Goal: Transaction & Acquisition: Book appointment/travel/reservation

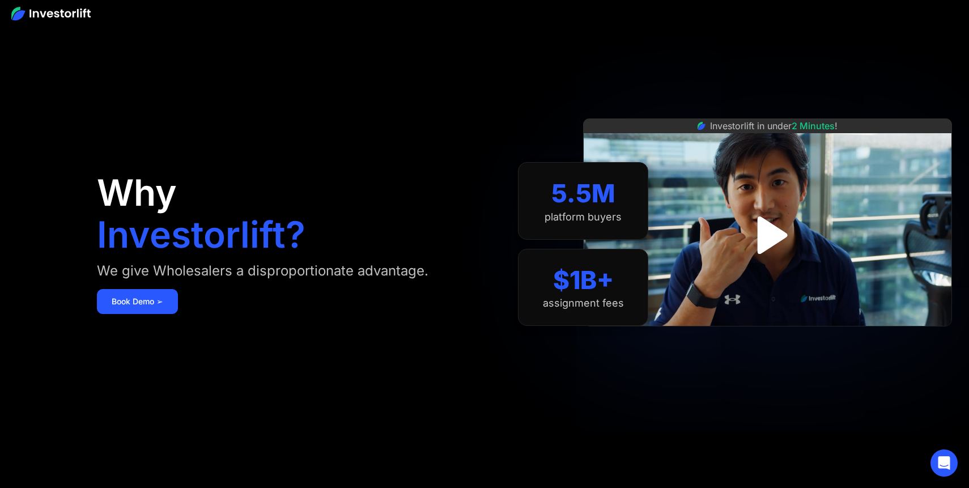
click at [772, 238] on img "open lightbox" at bounding box center [768, 235] width 68 height 68
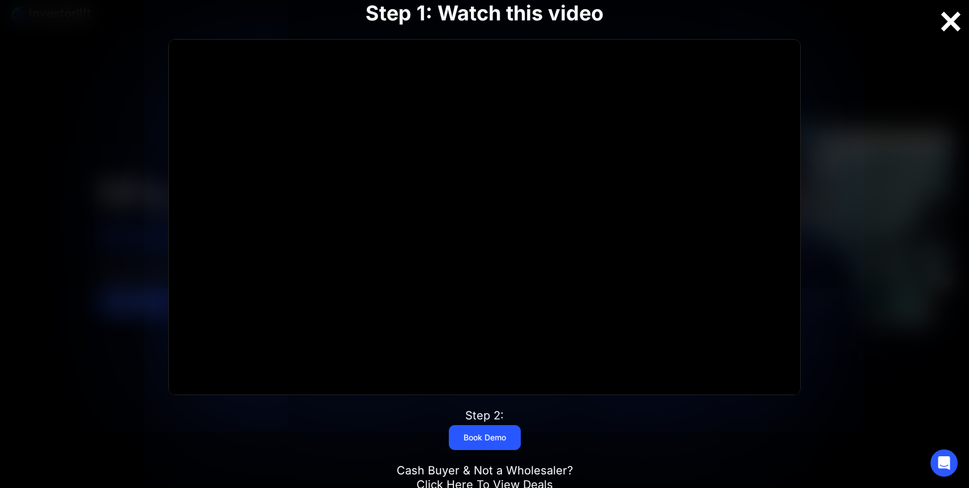
click at [952, 23] on div at bounding box center [951, 22] width 36 height 24
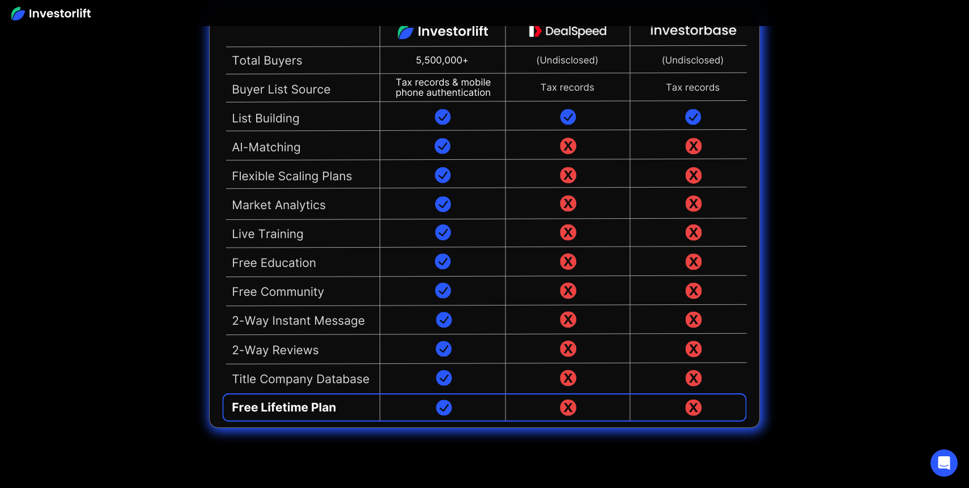
scroll to position [2757, 0]
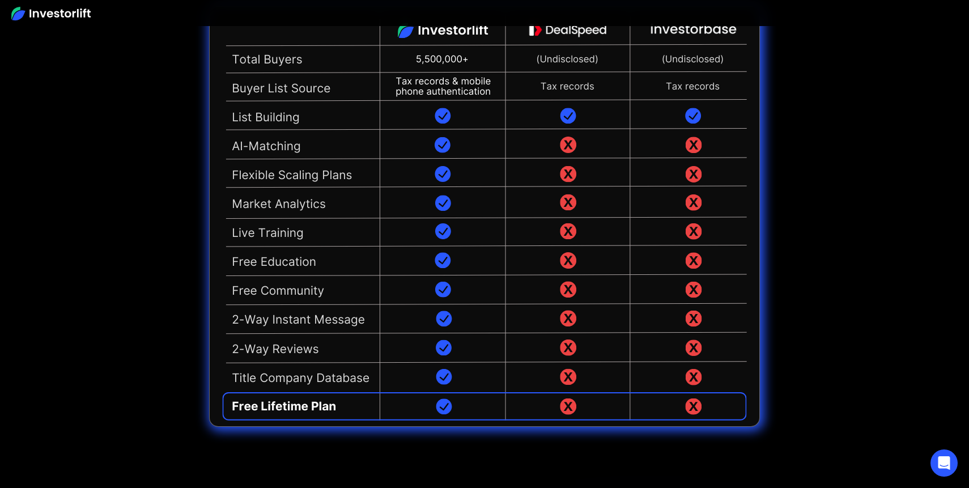
click at [433, 402] on img at bounding box center [484, 216] width 551 height 420
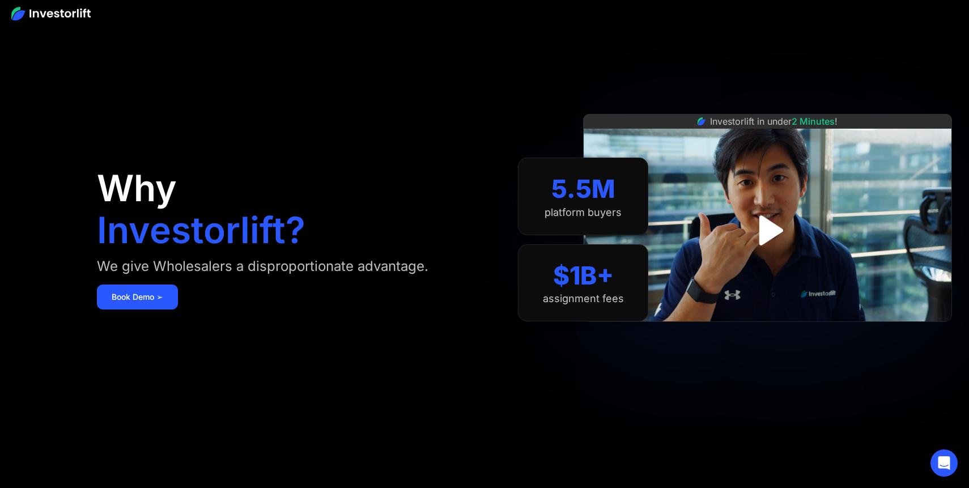
scroll to position [0, 0]
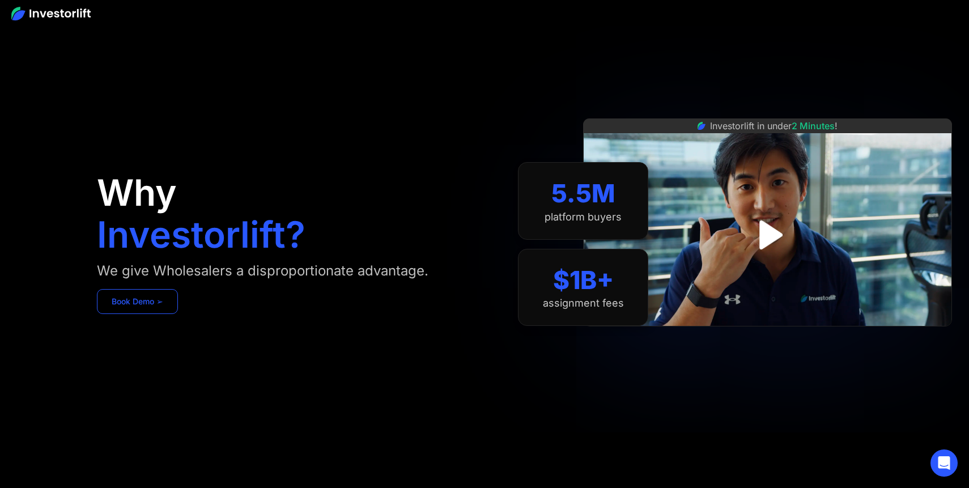
click at [144, 304] on link "Book Demo ➢" at bounding box center [137, 301] width 81 height 25
click at [48, 16] on img at bounding box center [50, 14] width 79 height 14
click at [51, 11] on img at bounding box center [50, 14] width 79 height 14
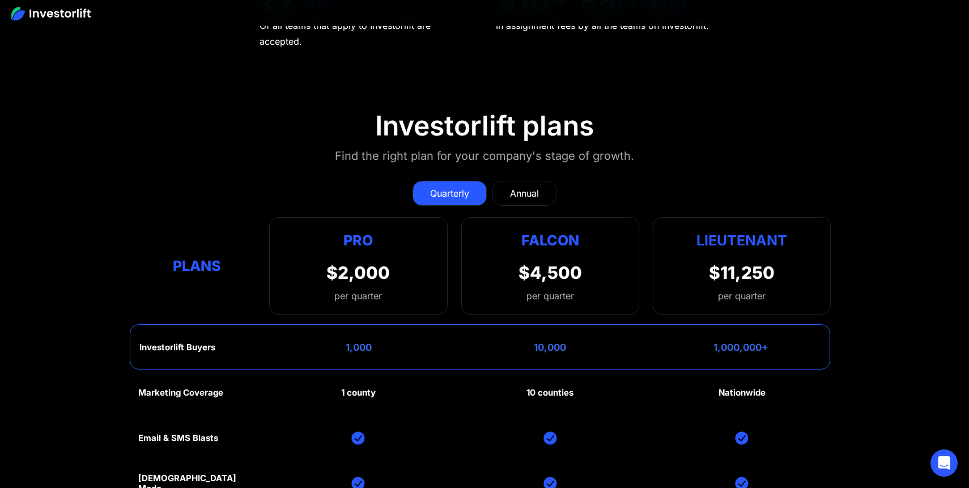
scroll to position [5223, 0]
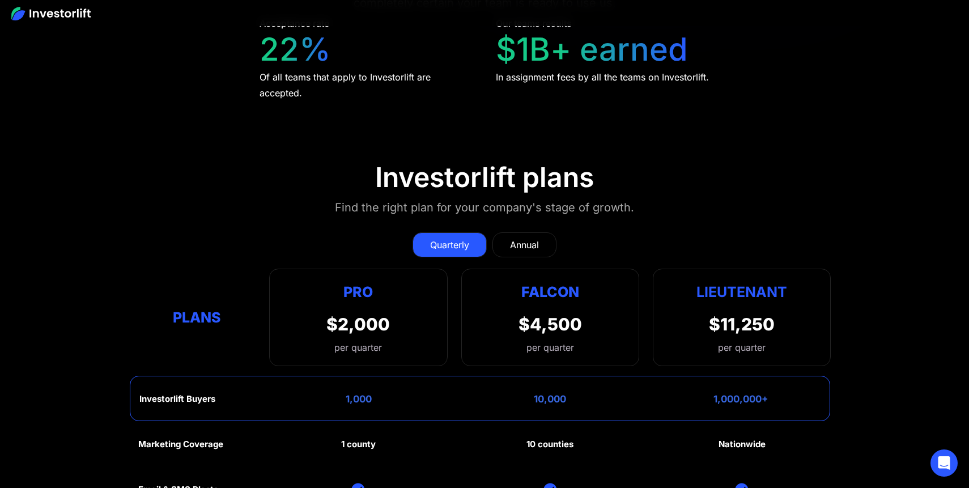
click at [512, 239] on div "Annual" at bounding box center [524, 245] width 29 height 14
